Goal: Task Accomplishment & Management: Use online tool/utility

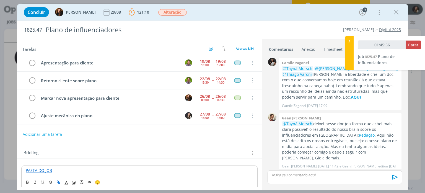
scroll to position [219, 0]
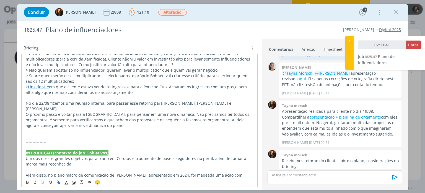
type input "02:11:42"
click at [413, 47] on span "Parar" at bounding box center [414, 44] width 10 height 5
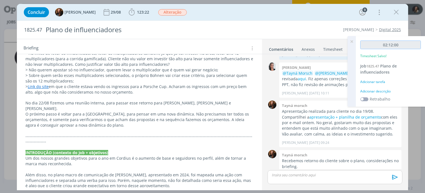
drag, startPoint x: 384, startPoint y: 45, endPoint x: 414, endPoint y: 45, distance: 30.2
click at [414, 45] on input "02:12:00" at bounding box center [391, 44] width 61 height 9
click at [378, 81] on div "Adicionar tarefa" at bounding box center [391, 81] width 61 height 5
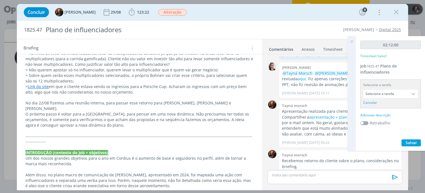
click at [394, 114] on div "Adicionar descrição" at bounding box center [391, 114] width 61 height 5
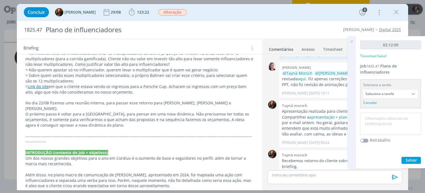
click at [400, 116] on textarea at bounding box center [391, 124] width 58 height 20
type textarea "a"
type textarea "planejamento versão 2"
click at [408, 160] on span "Salvar" at bounding box center [411, 159] width 11 height 5
